Goal: Transaction & Acquisition: Purchase product/service

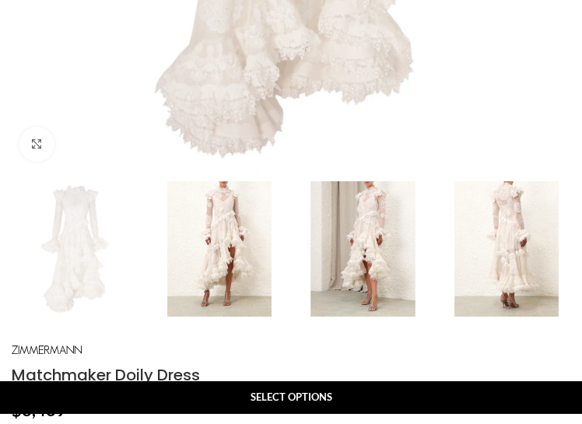
click at [215, 229] on img at bounding box center [220, 249] width 136 height 136
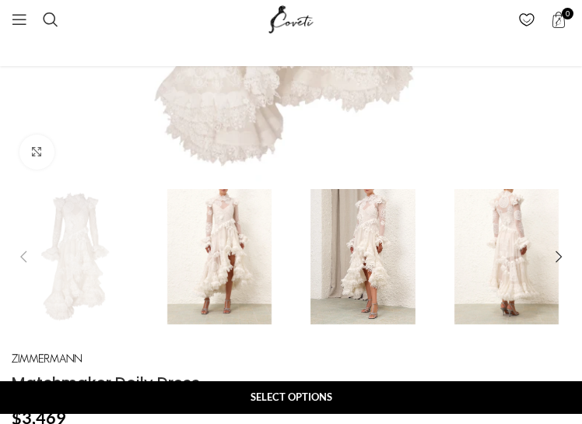
scroll to position [650, 0]
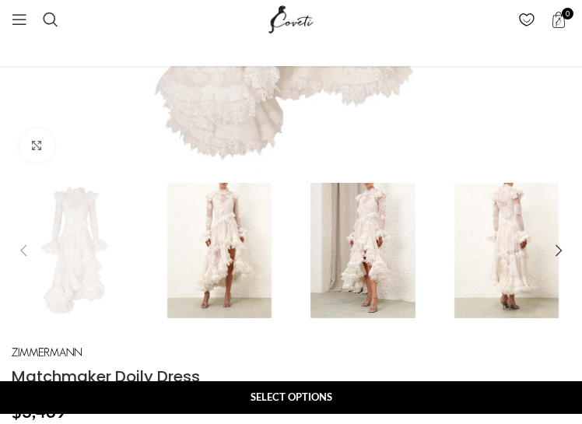
click at [239, 231] on img "2 / 8" at bounding box center [220, 251] width 136 height 136
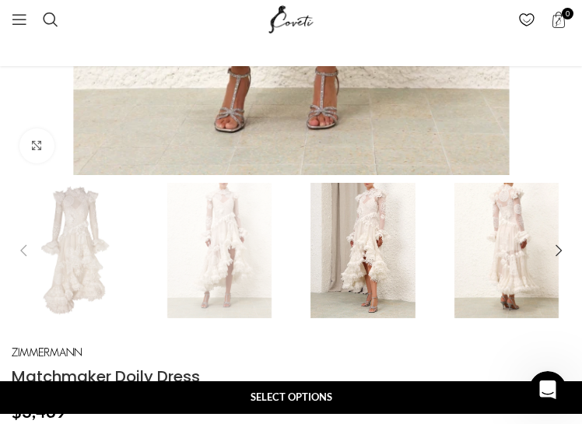
click at [373, 249] on img "3 / 8" at bounding box center [363, 251] width 136 height 136
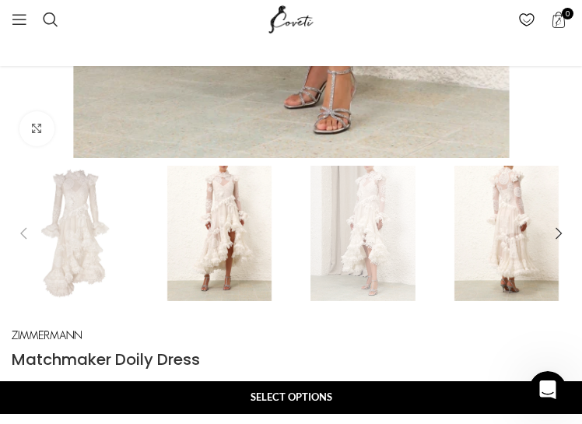
scroll to position [805, 0]
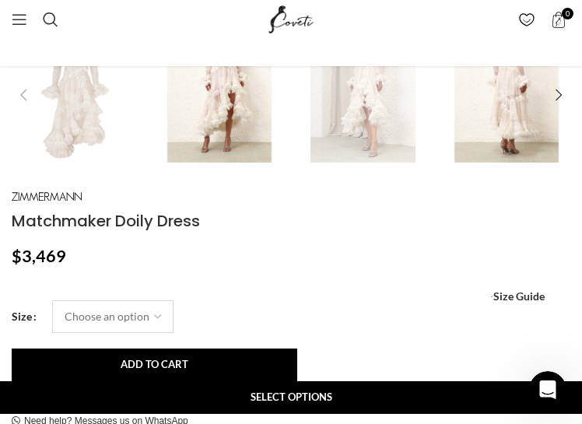
click at [154, 325] on select "Choose an option 12 UK 14 UK 16 UK" at bounding box center [112, 316] width 121 height 33
click at [342, 256] on p "$ 3,469" at bounding box center [291, 256] width 559 height 20
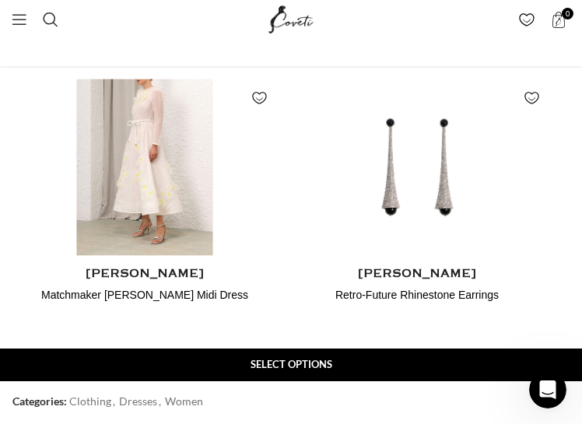
scroll to position [0, 859]
click at [177, 189] on img "1 / 2" at bounding box center [145, 167] width 272 height 192
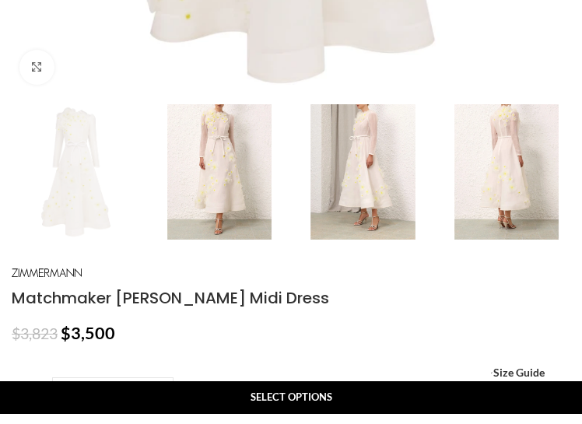
scroll to position [778, 0]
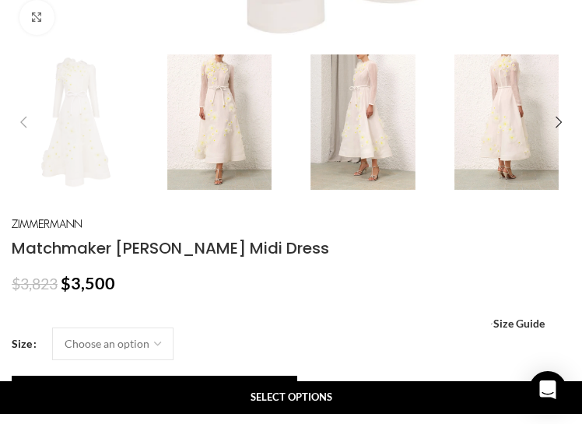
click at [231, 128] on img "2 / 6" at bounding box center [220, 122] width 136 height 136
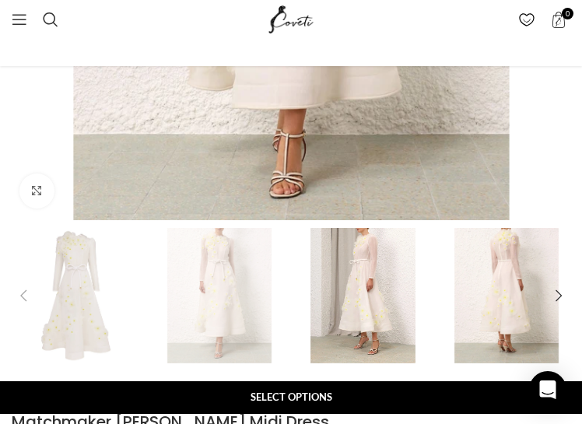
scroll to position [622, 0]
